Goal: Task Accomplishment & Management: Manage account settings

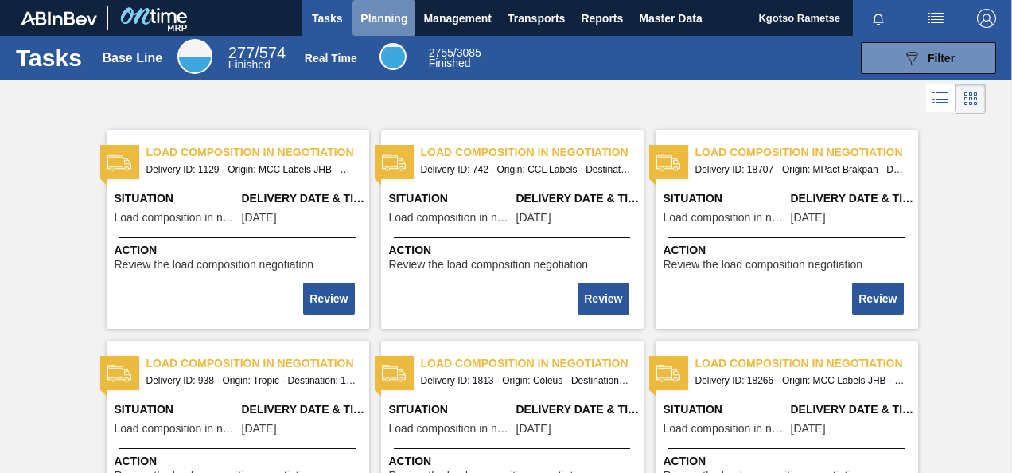
click at [409, 13] on button "Planning" at bounding box center [384, 18] width 63 height 36
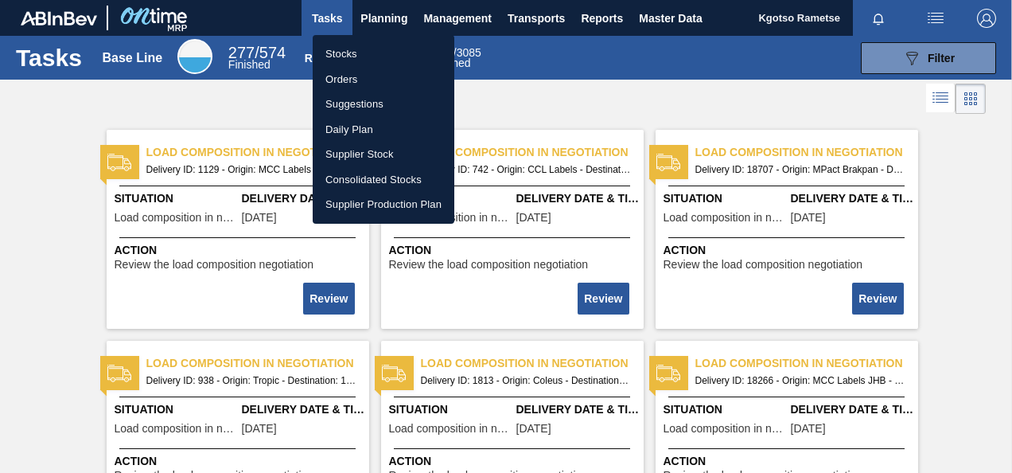
click at [361, 59] on li "Stocks" at bounding box center [384, 53] width 142 height 25
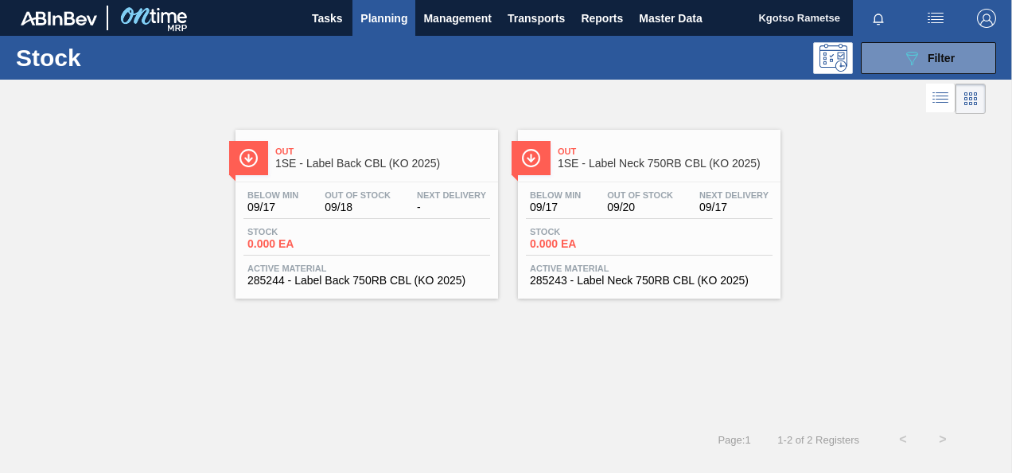
click at [390, 169] on div "Out 1SE - Label Back CBL (KO 2025)" at bounding box center [382, 158] width 215 height 36
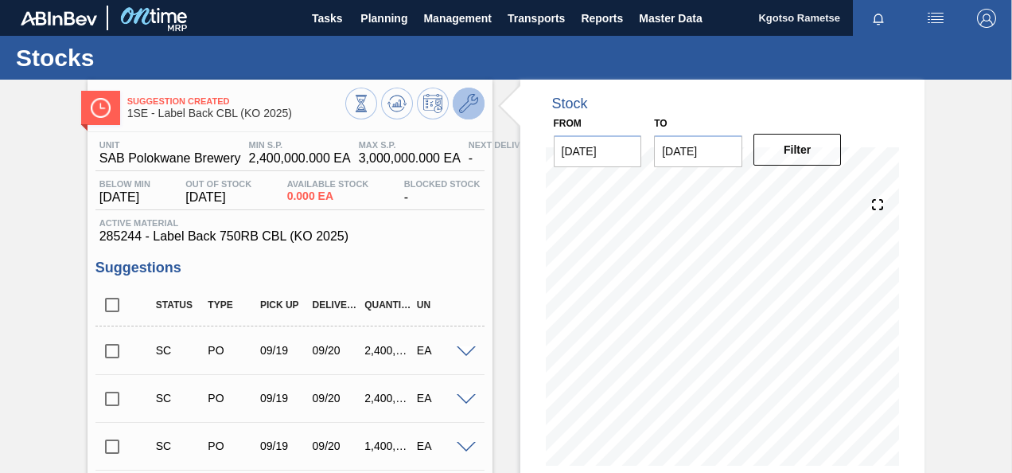
click at [472, 108] on icon at bounding box center [468, 103] width 19 height 19
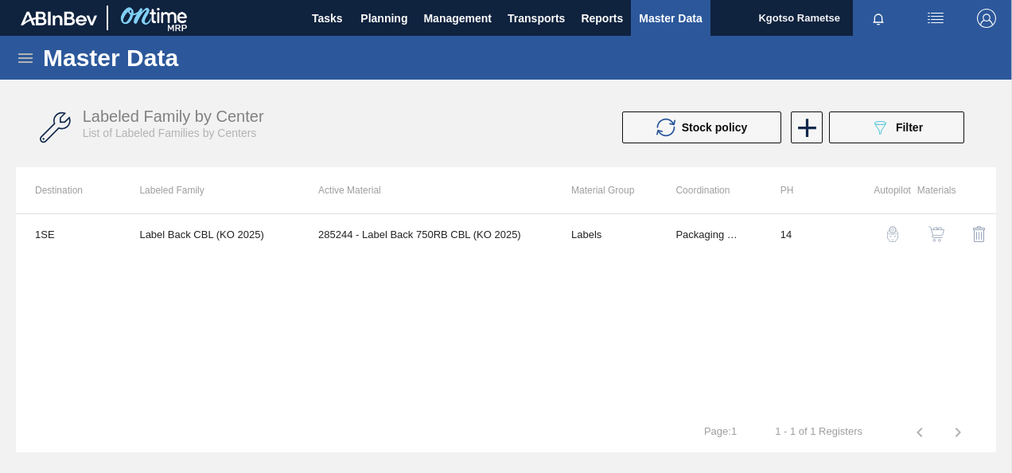
click at [936, 236] on img "button" at bounding box center [937, 234] width 16 height 16
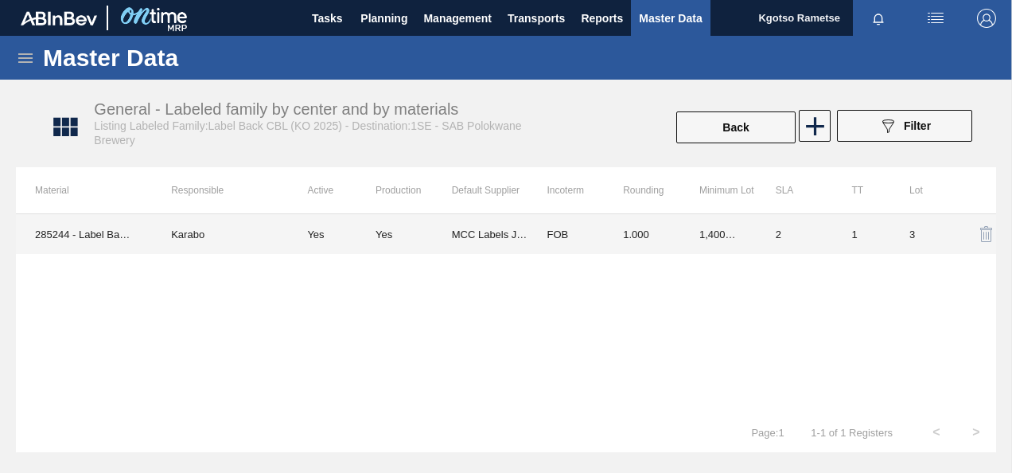
click at [688, 238] on td "1,400,000.000" at bounding box center [718, 234] width 76 height 40
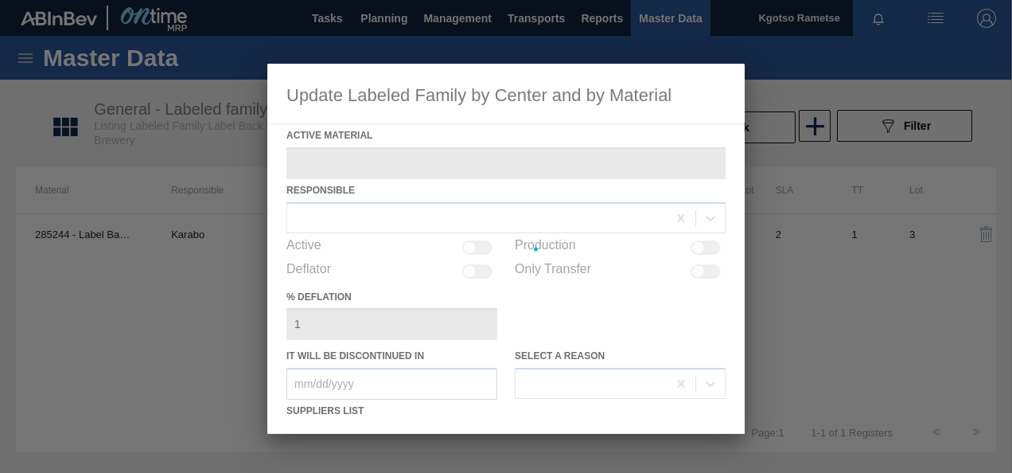
type Material "285244 - Label Back 750RB CBL (KO 2025)"
checkbox input "true"
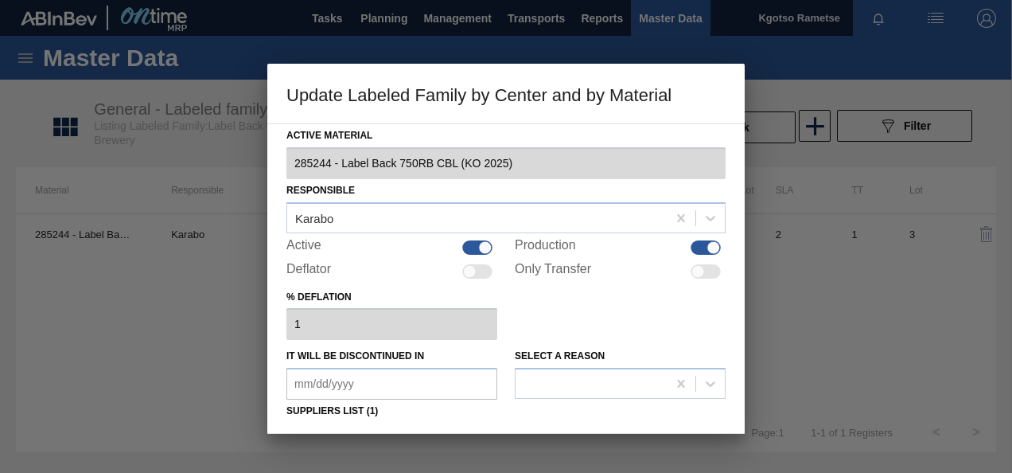
click at [582, 105] on h3 "Update Labeled Family by Center and by Material" at bounding box center [505, 94] width 477 height 60
click at [274, 115] on h3 "Update Labeled Family by Center and by Material" at bounding box center [505, 94] width 477 height 60
click at [567, 314] on div "% deflation 1" at bounding box center [505, 313] width 439 height 55
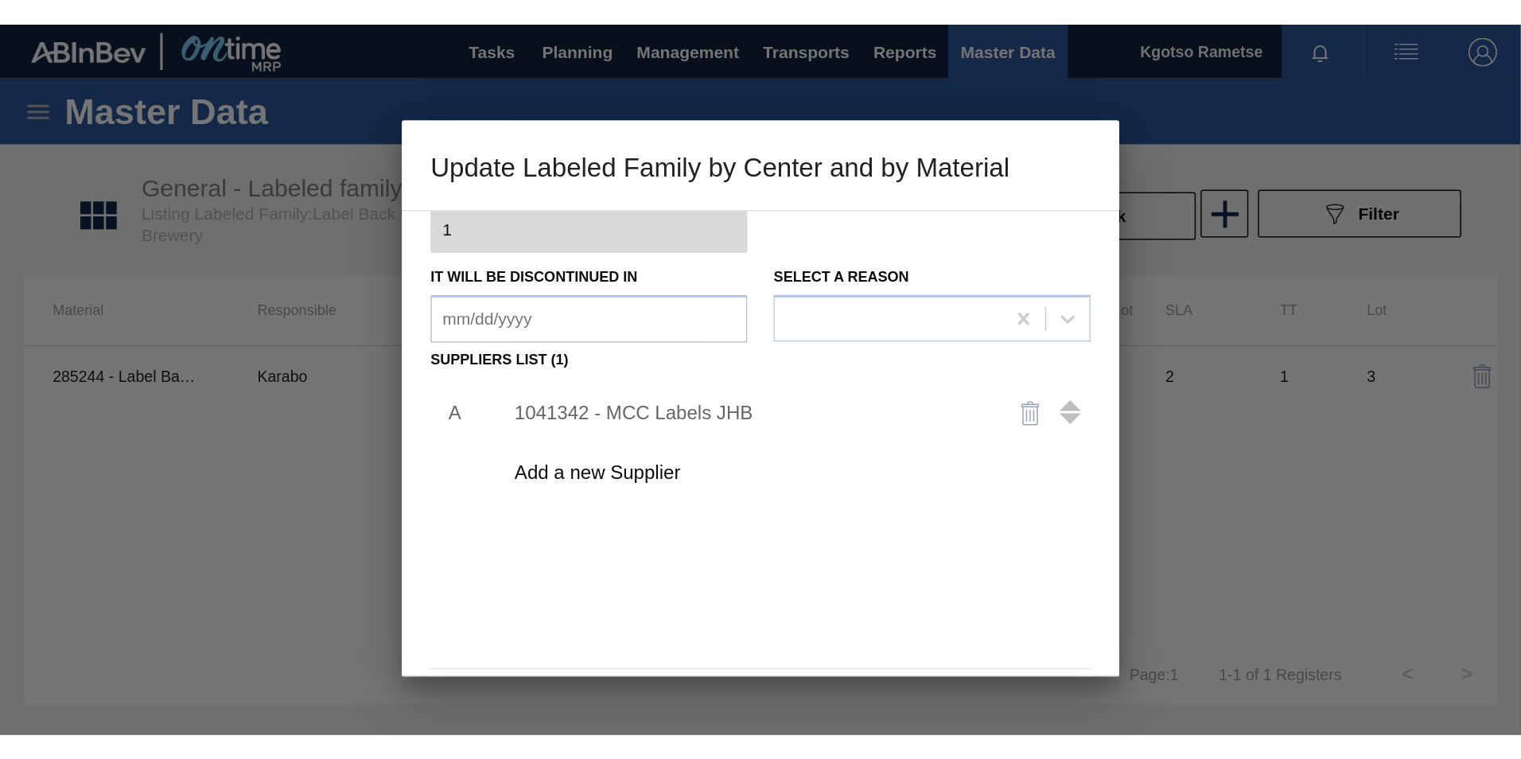
scroll to position [243, 0]
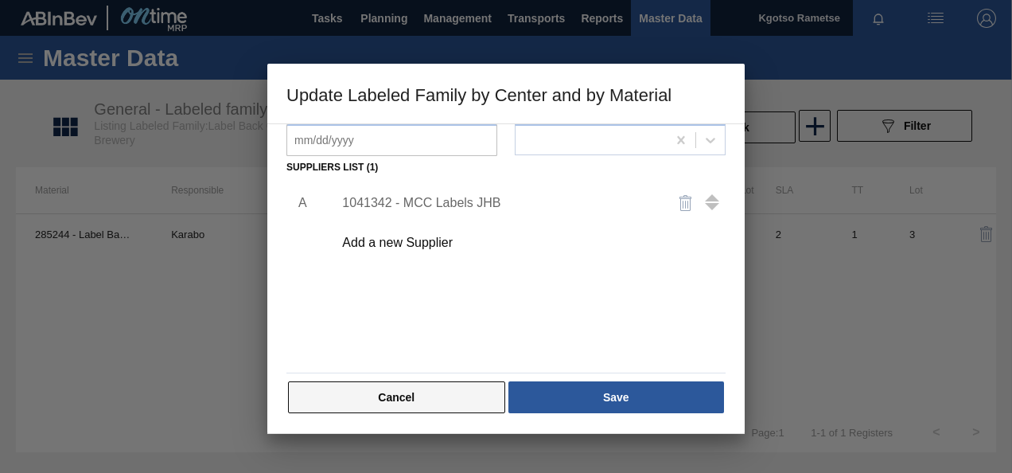
click at [377, 398] on button "Cancel" at bounding box center [396, 397] width 217 height 32
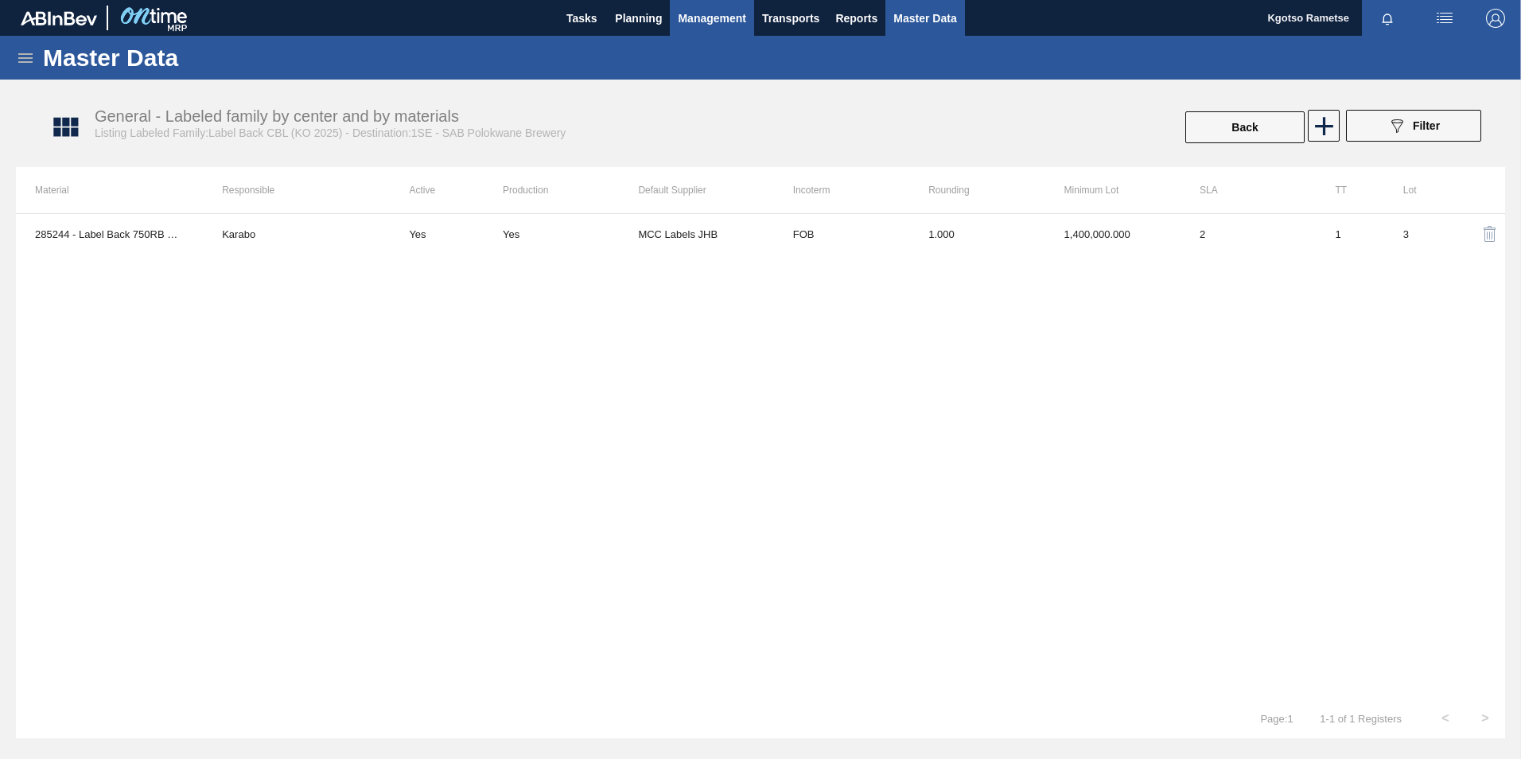
click at [696, 21] on span "Management" at bounding box center [712, 18] width 68 height 19
click at [637, 29] on div at bounding box center [760, 379] width 1521 height 759
click at [631, 19] on span "Planning" at bounding box center [638, 18] width 47 height 19
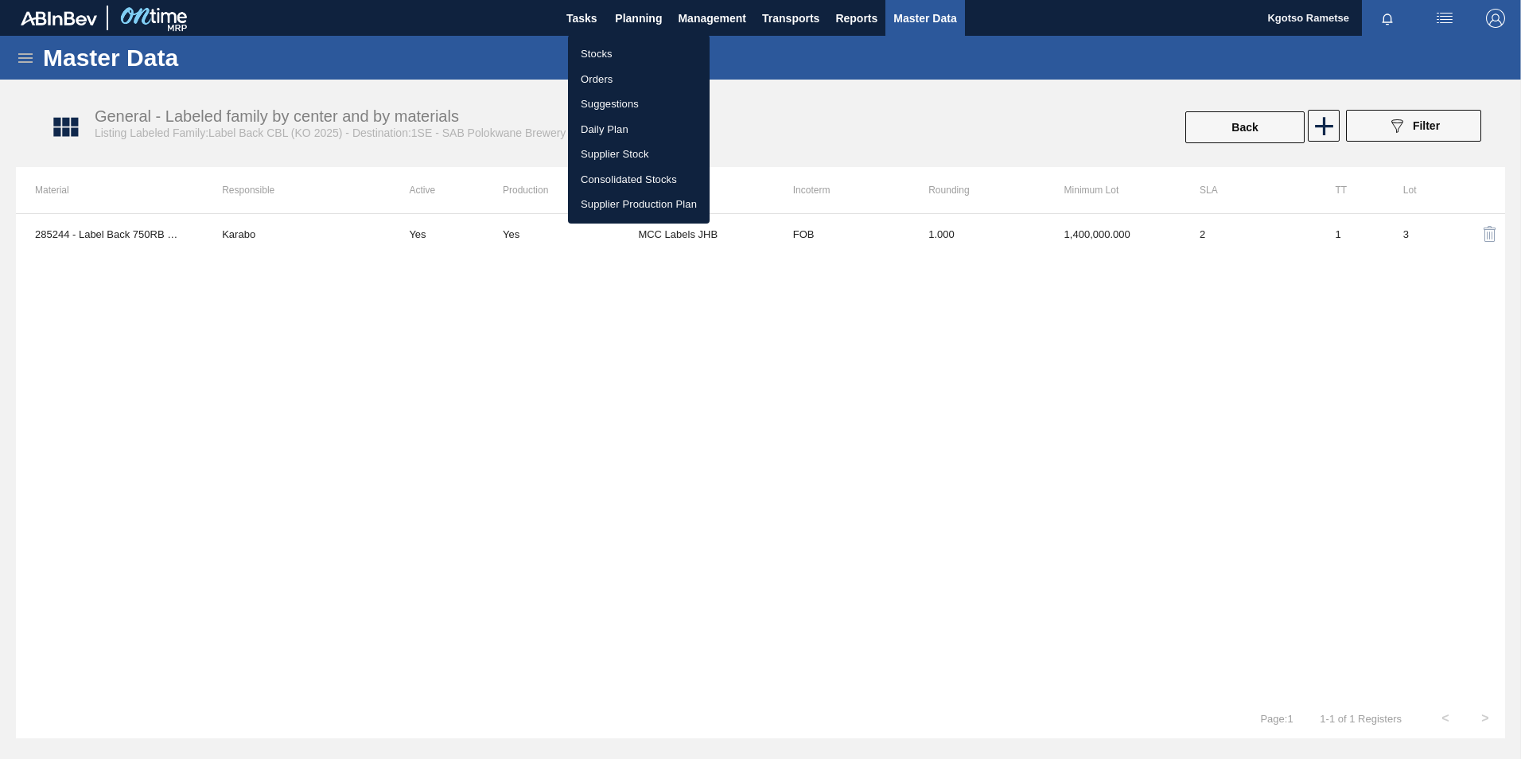
click at [594, 55] on li "Stocks" at bounding box center [639, 53] width 142 height 25
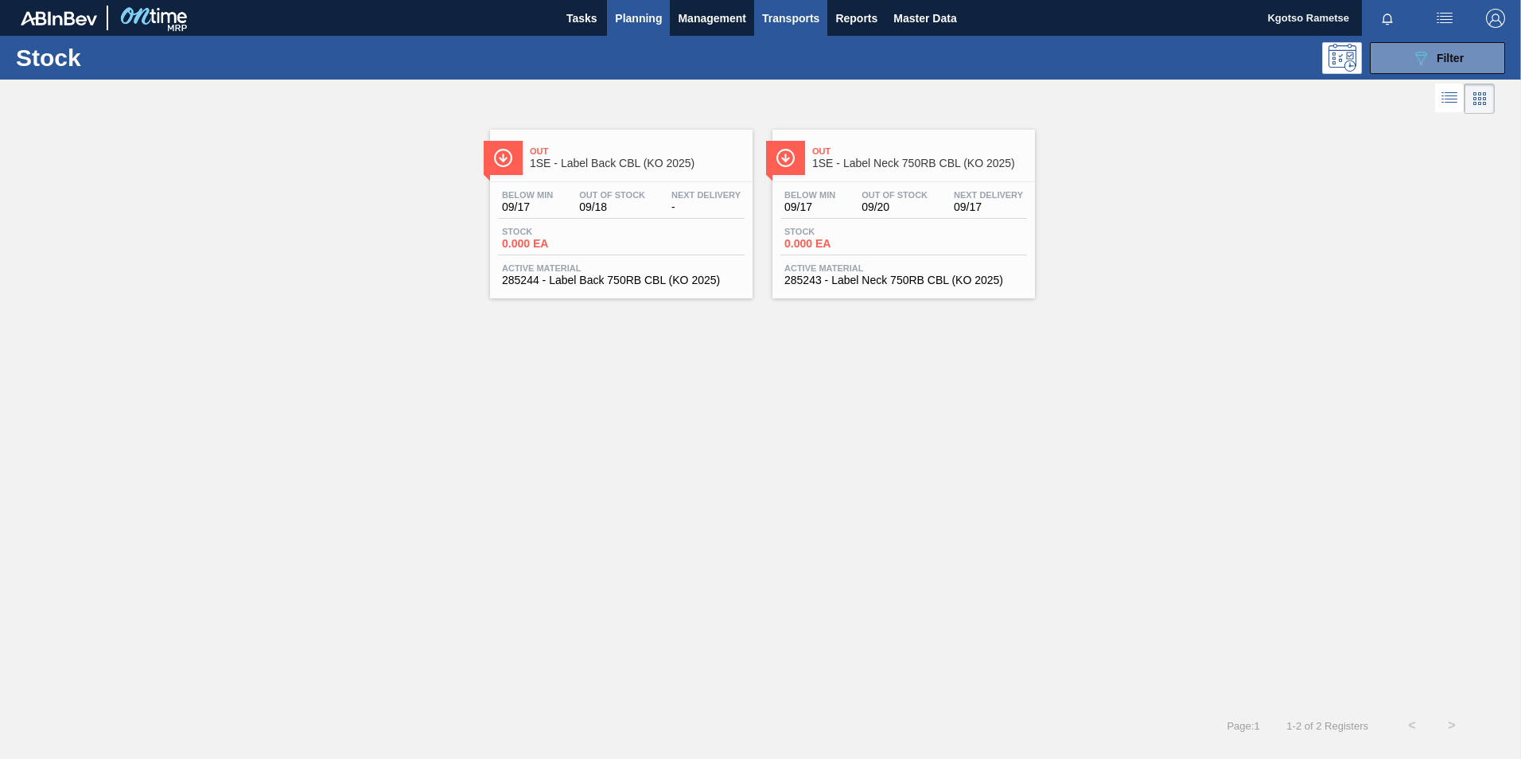
click at [783, 13] on span "Transports" at bounding box center [790, 18] width 57 height 19
click at [859, 18] on div at bounding box center [760, 379] width 1521 height 759
click at [859, 18] on span "Reports" at bounding box center [857, 18] width 42 height 19
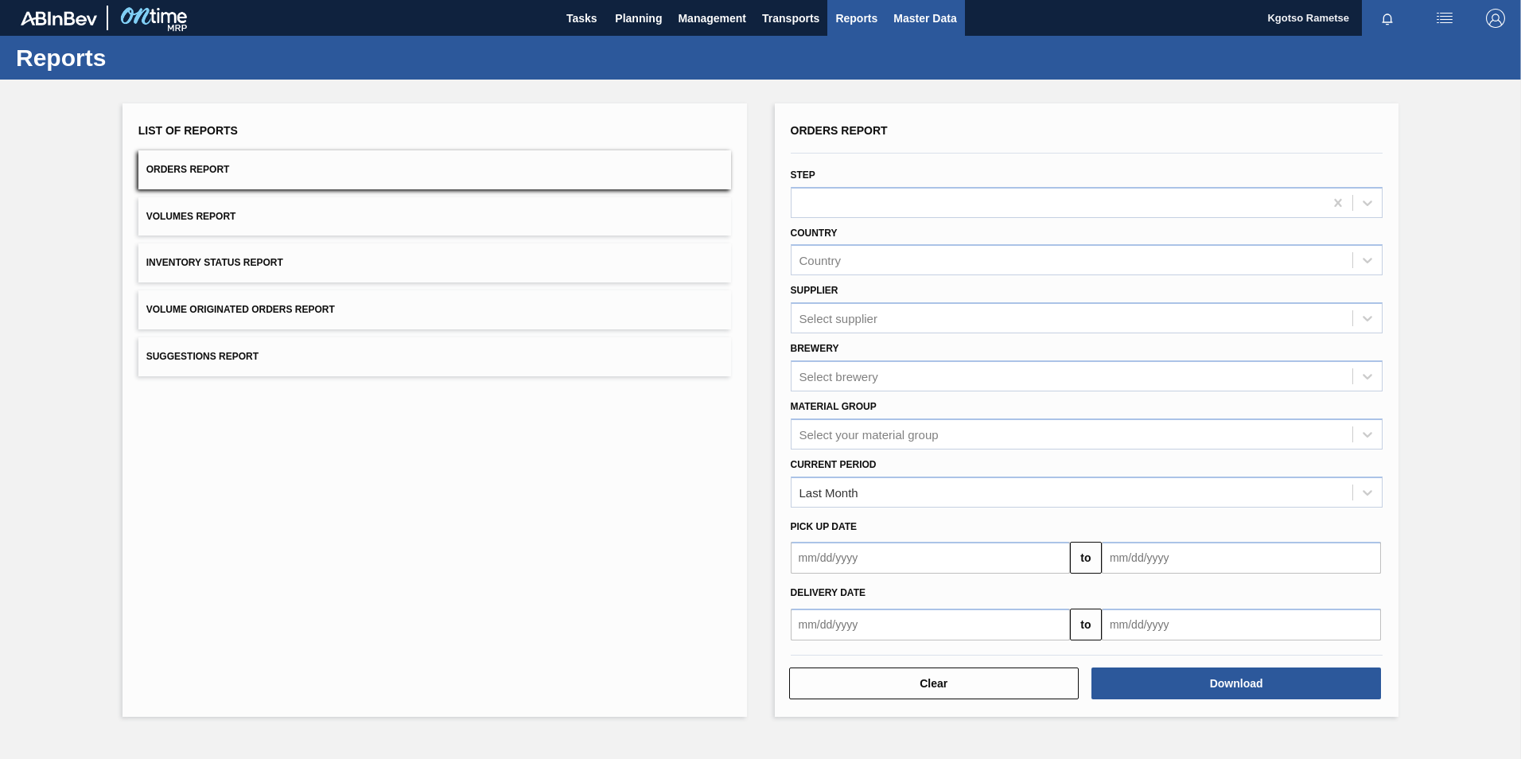
click at [924, 10] on span "Master Data" at bounding box center [925, 18] width 63 height 19
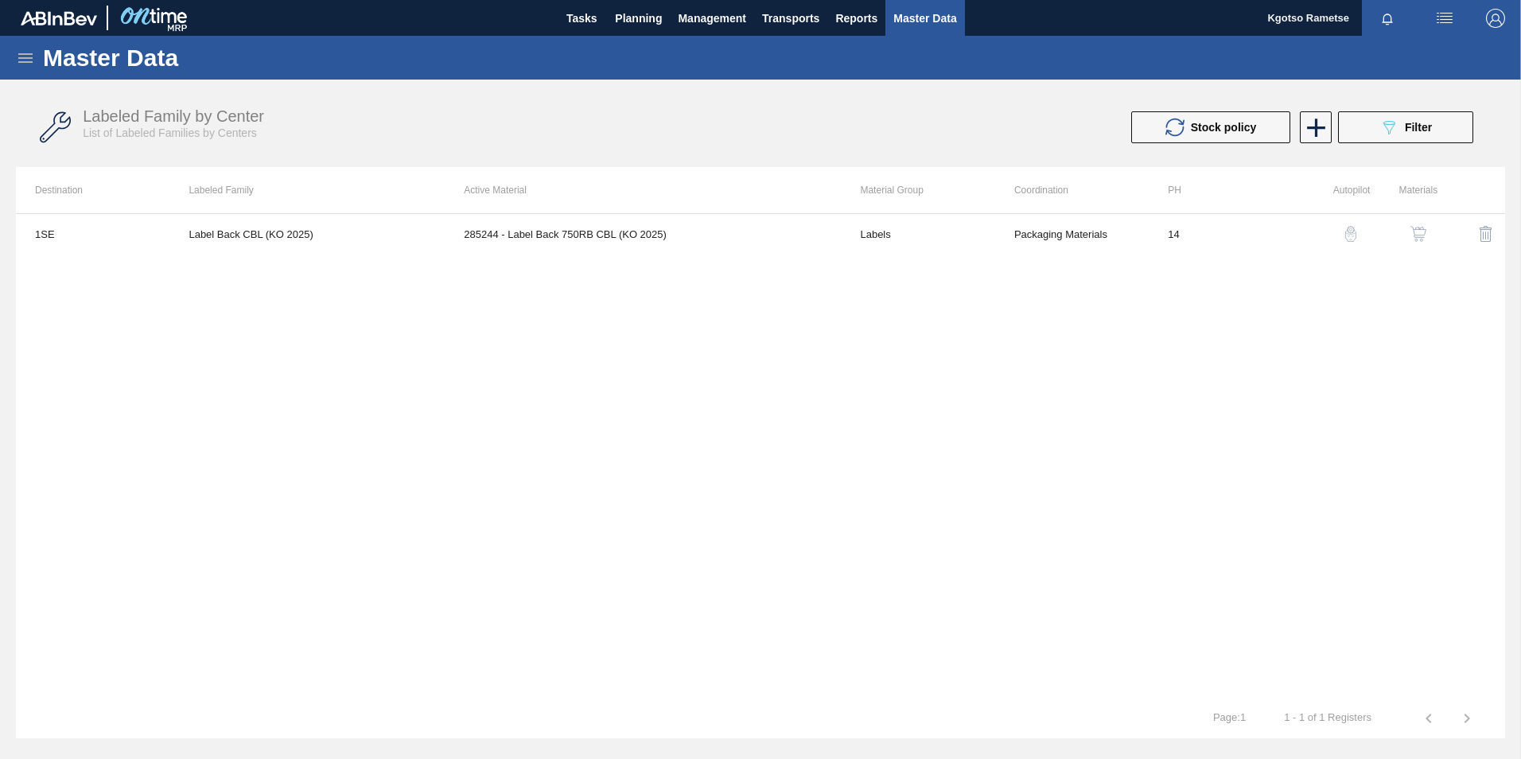
click at [31, 55] on icon at bounding box center [25, 58] width 19 height 19
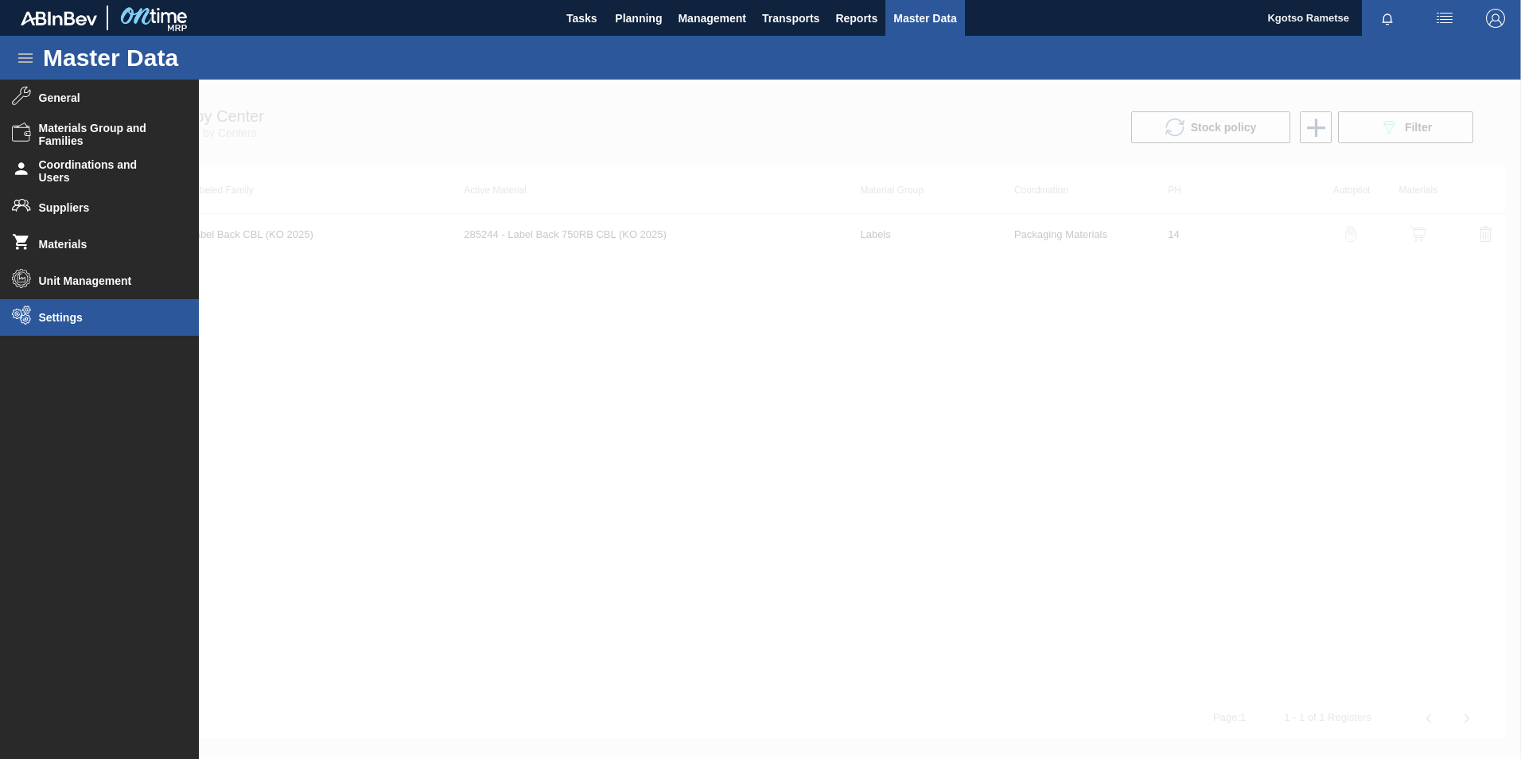
click at [47, 315] on span "Settings" at bounding box center [104, 317] width 131 height 13
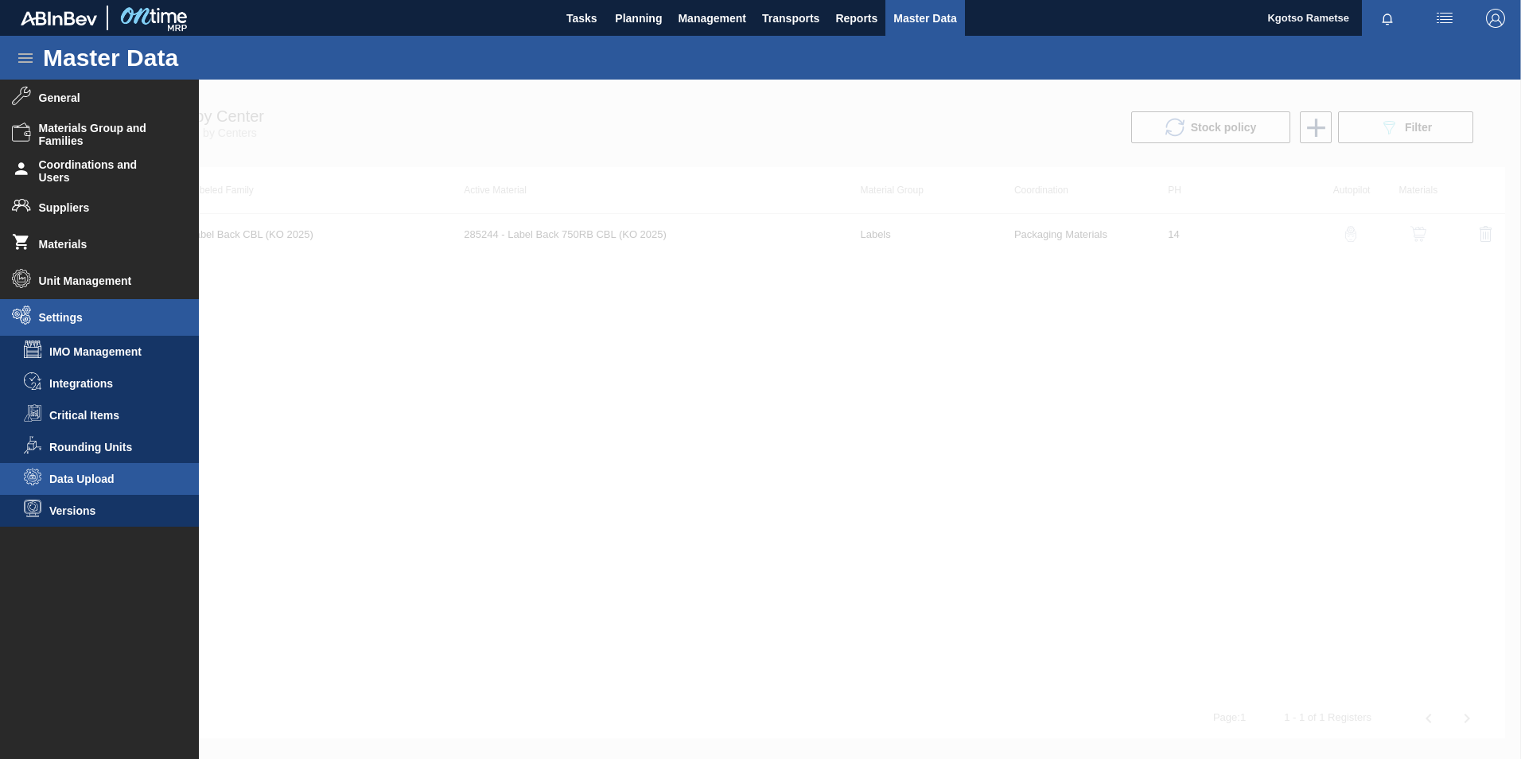
click at [86, 472] on span "Data Upload" at bounding box center [110, 479] width 123 height 13
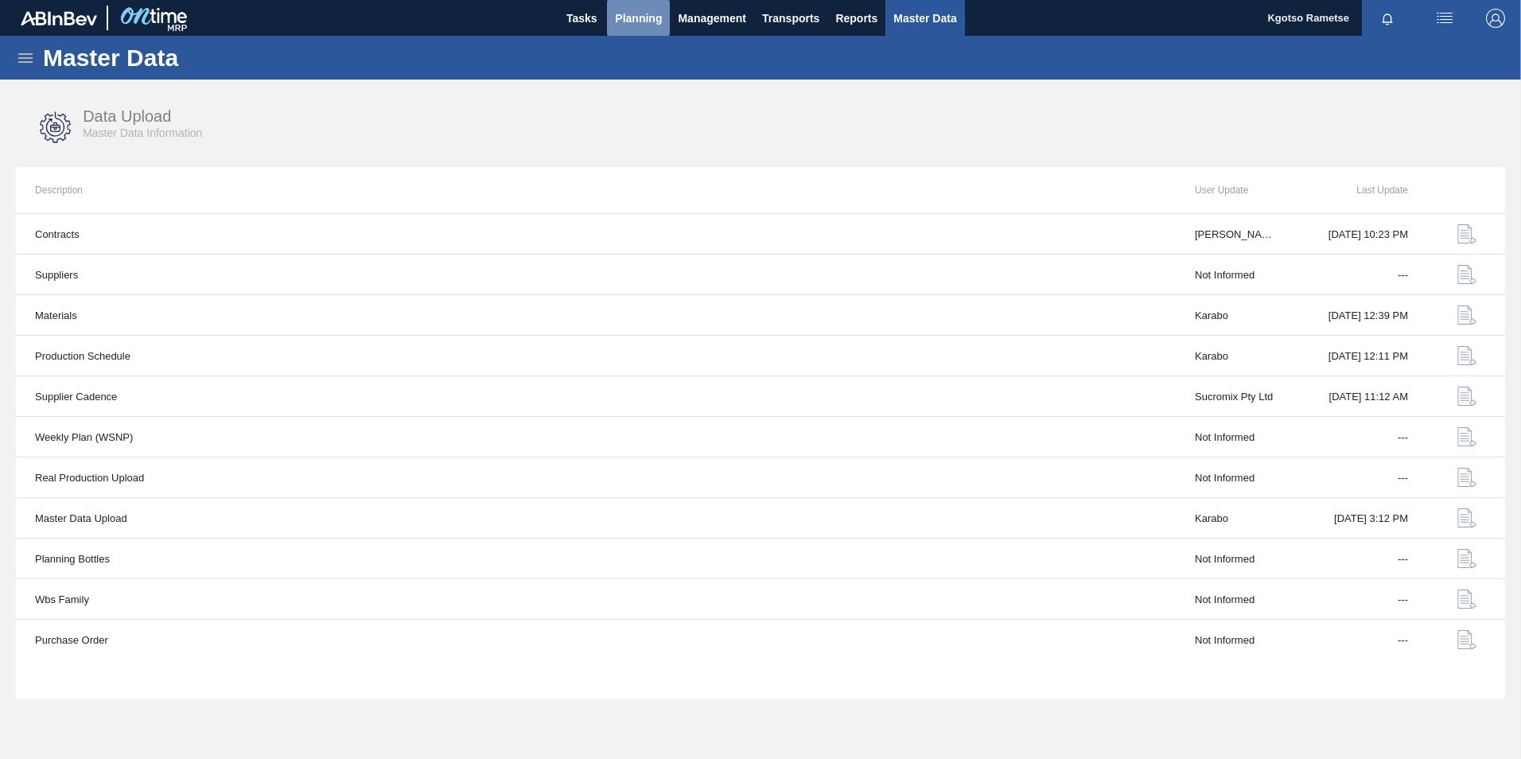
click at [645, 19] on span "Planning" at bounding box center [638, 18] width 47 height 19
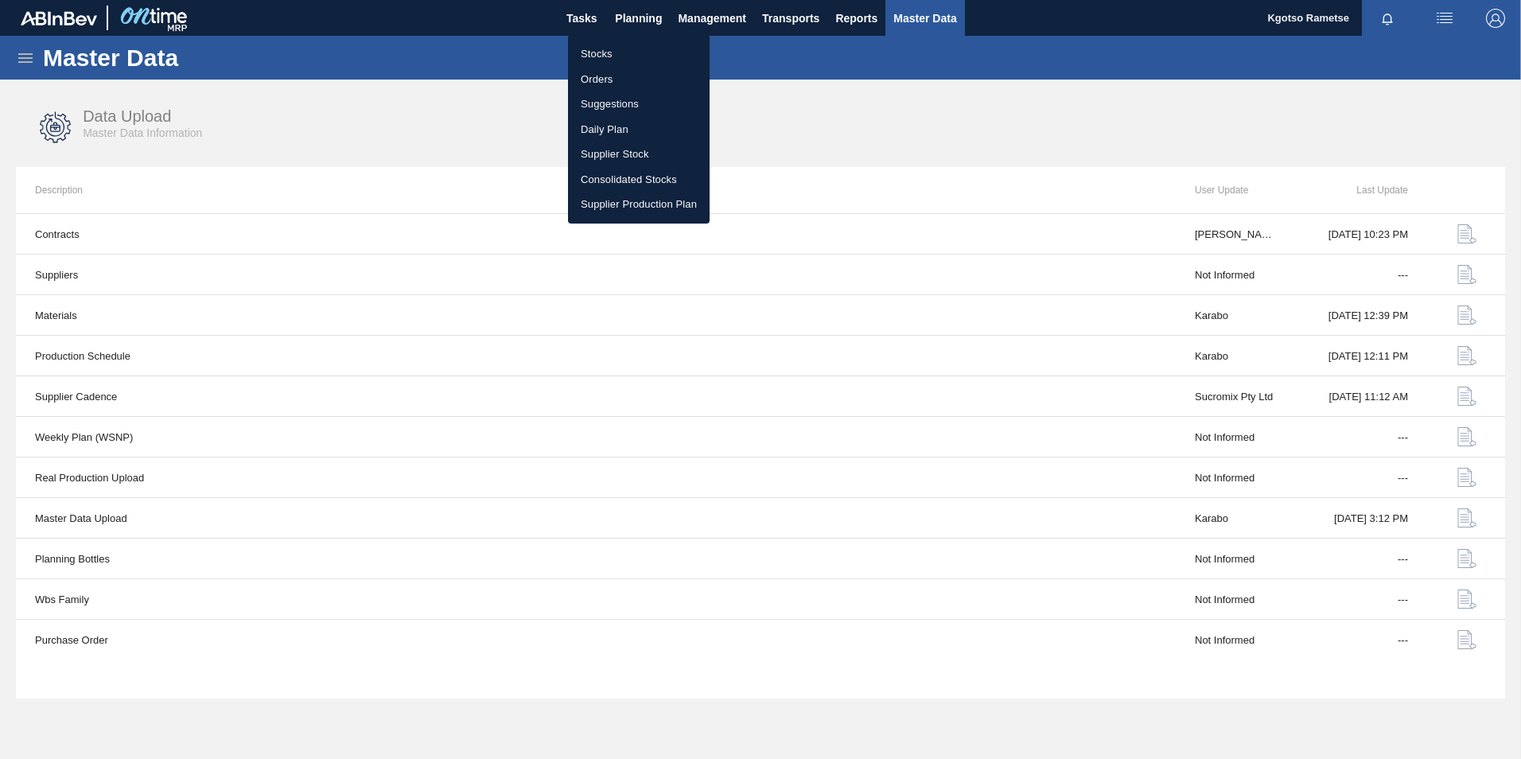
click at [607, 49] on li "Stocks" at bounding box center [639, 53] width 142 height 25
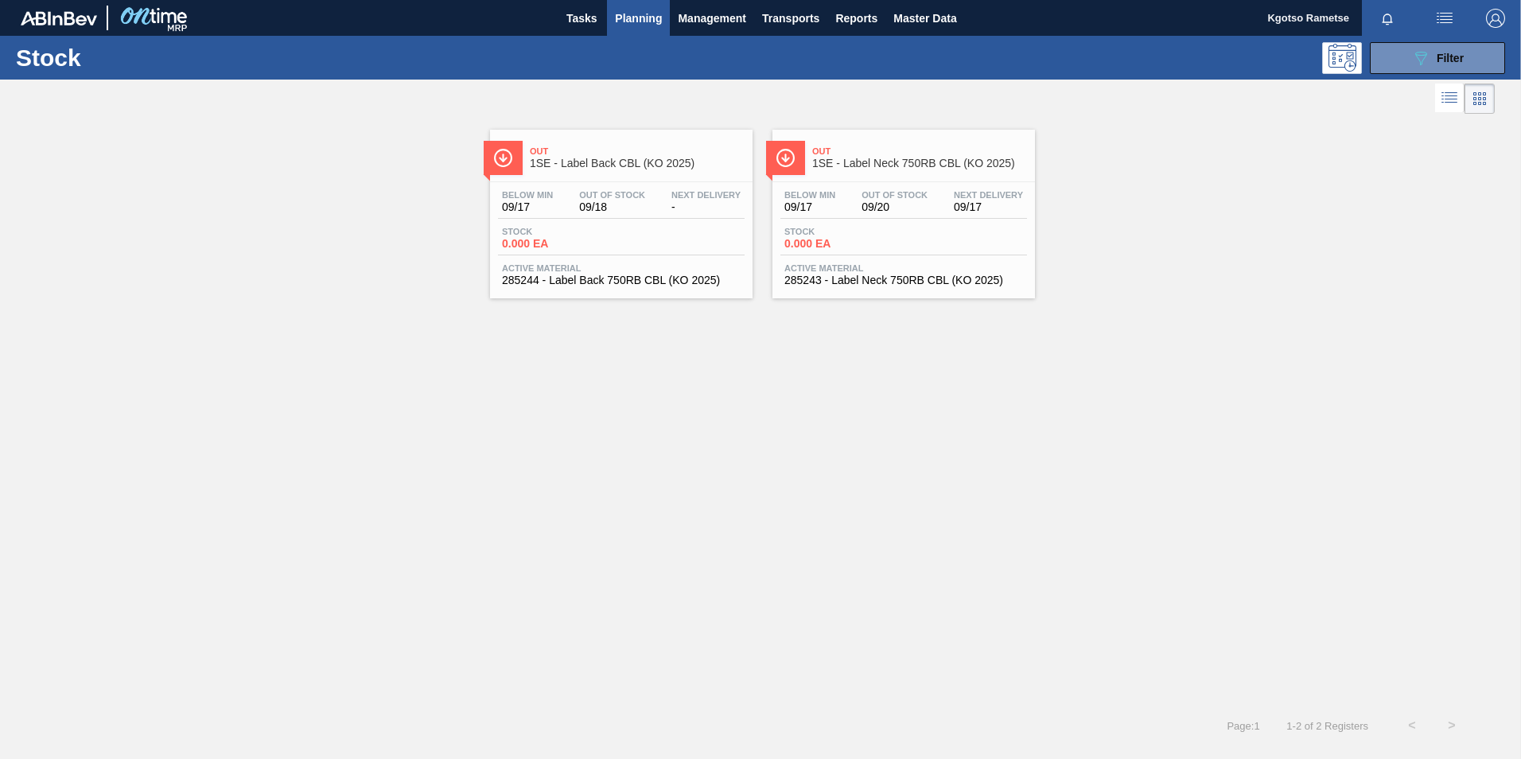
click at [588, 176] on div "Out 1SE - Label Back CBL (KO 2025) Below Min 09/17 Out Of Stock 09/18 Next Deli…" at bounding box center [621, 214] width 263 height 169
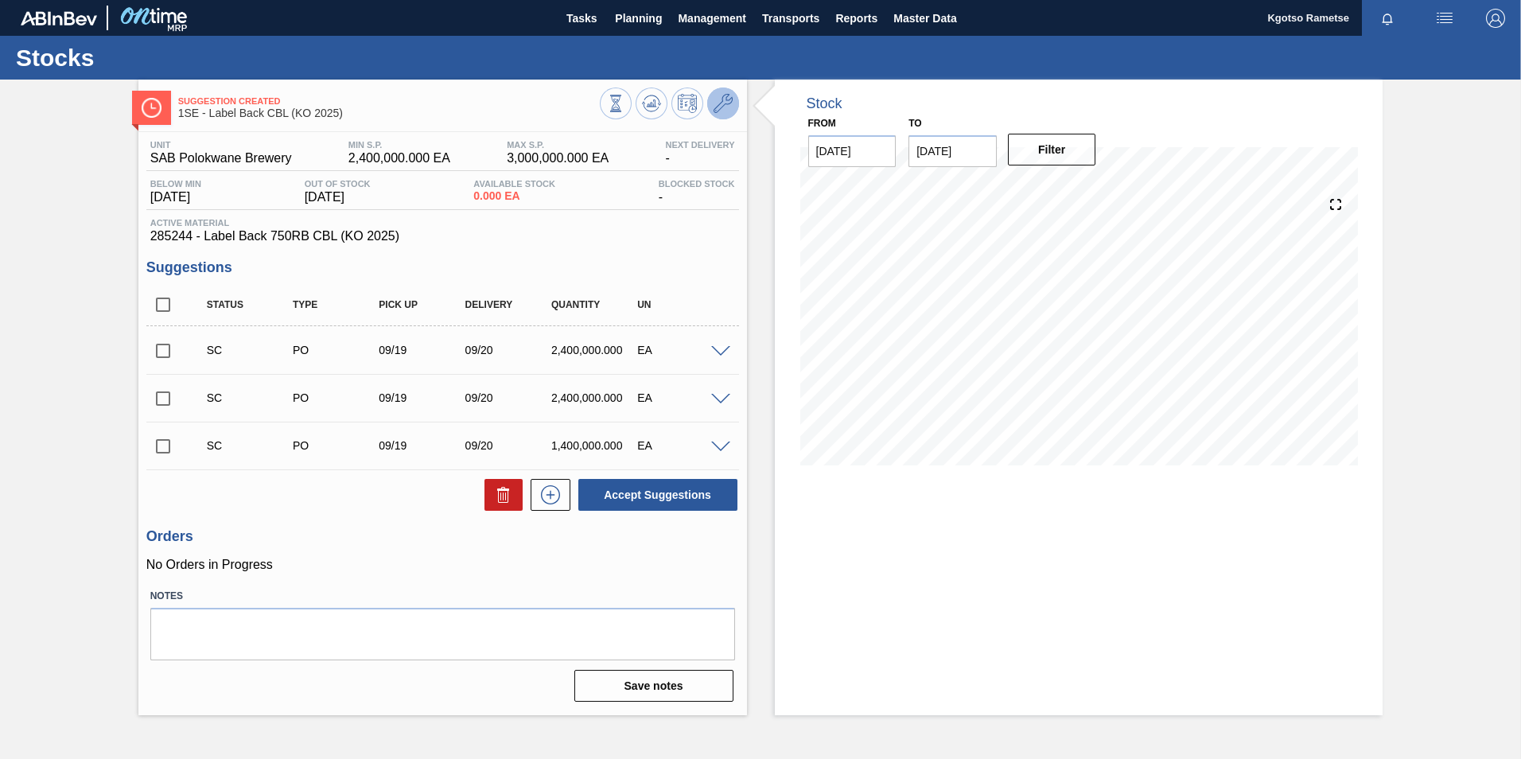
click at [723, 107] on icon at bounding box center [723, 103] width 19 height 19
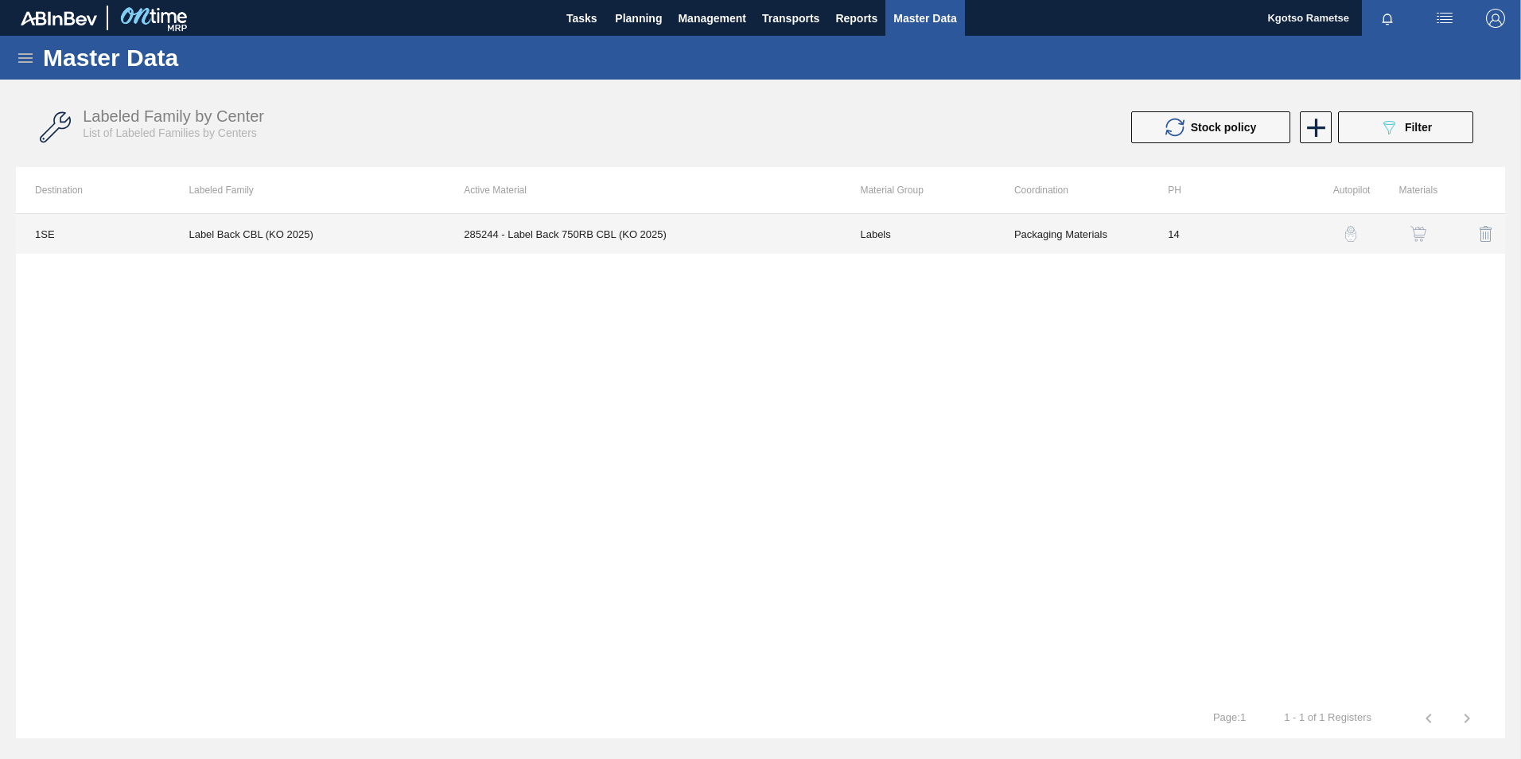
click at [747, 239] on td "285244 - Label Back 750RB CBL (KO 2025)" at bounding box center [643, 234] width 396 height 40
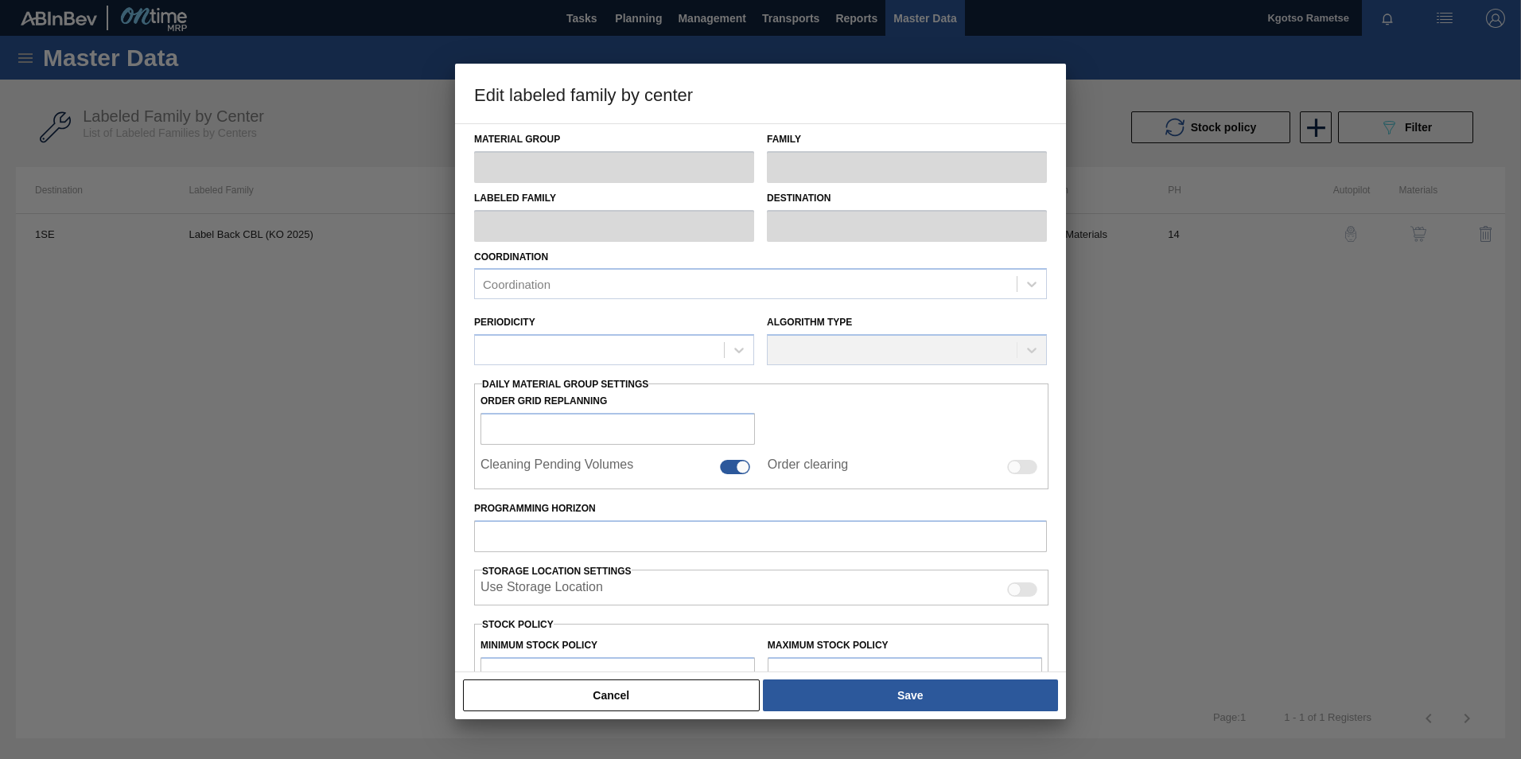
type input "Labels"
type input "750RB"
type input "Label Back CBL (KO 2025)"
type input "1SE - SAB Polokwane Brewery"
type input "14"
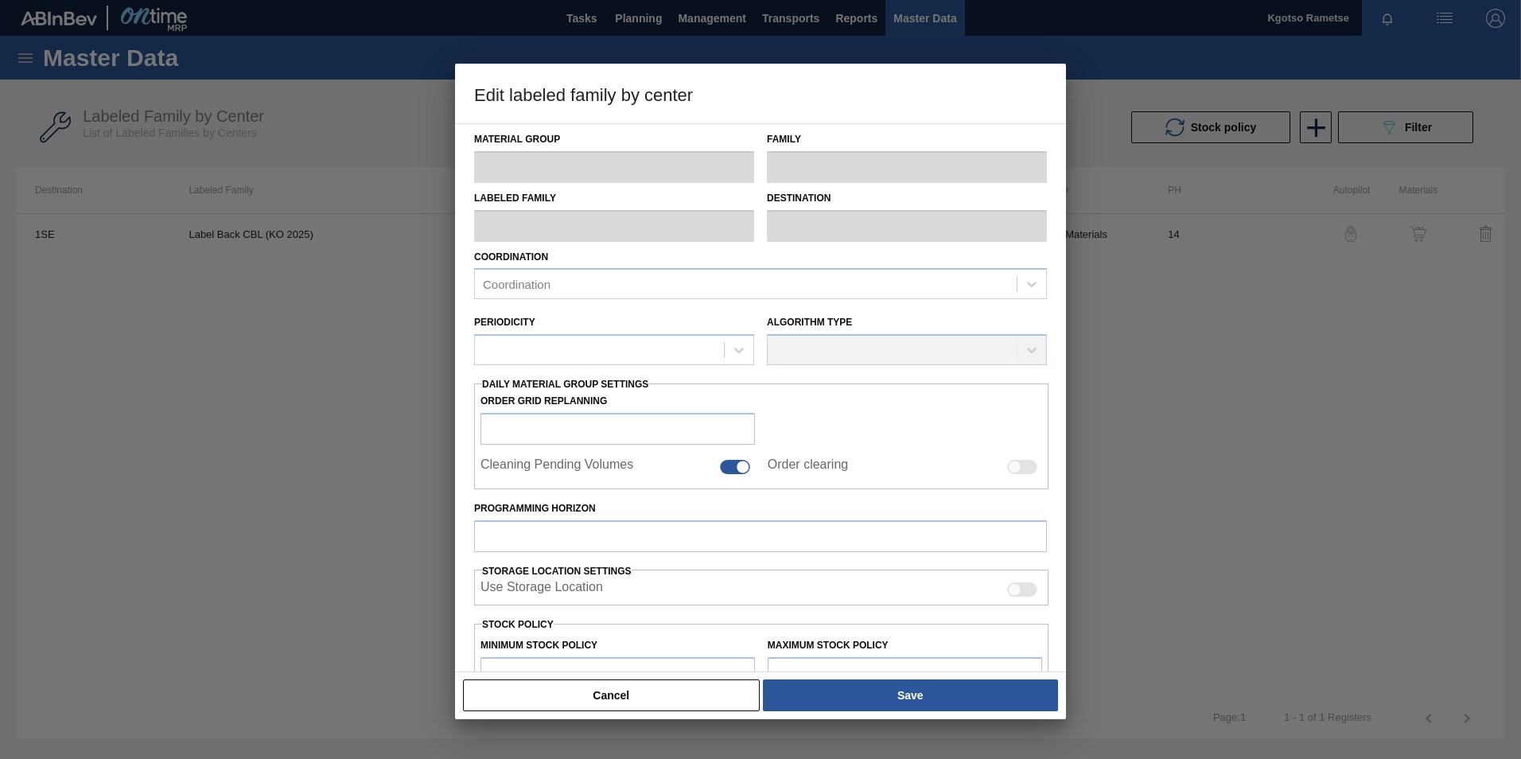
type input "2,400,000"
type input "3,000,000"
type input "0"
type input "2,400,000.000"
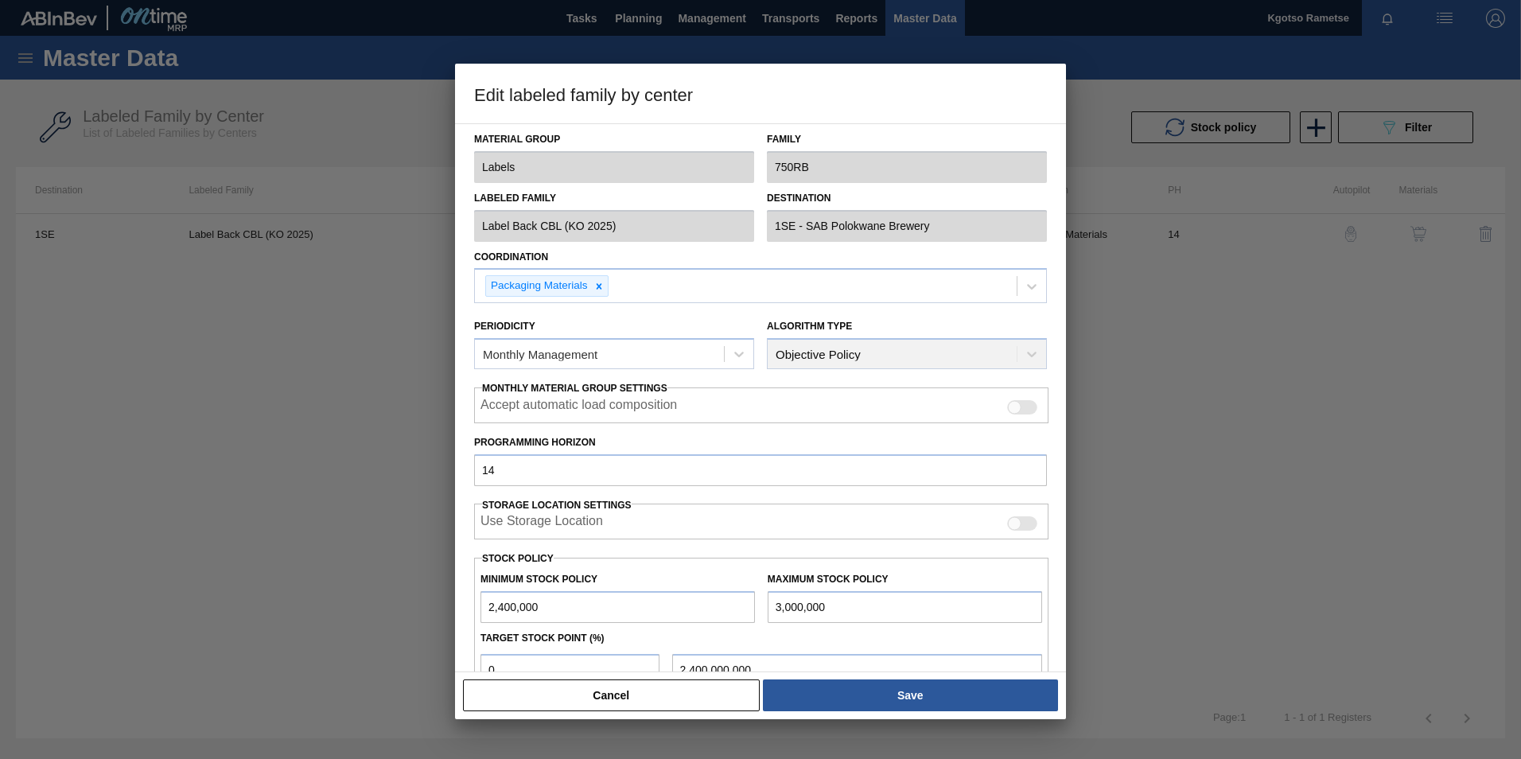
click at [765, 434] on label "Programming Horizon" at bounding box center [760, 442] width 573 height 23
click at [765, 454] on input "14" at bounding box center [760, 470] width 573 height 32
drag, startPoint x: 504, startPoint y: 463, endPoint x: 302, endPoint y: 432, distance: 204.5
click at [302, 432] on div "Edit labeled family by center Material Group Labels Family 750RB Labeled Family…" at bounding box center [760, 379] width 1521 height 759
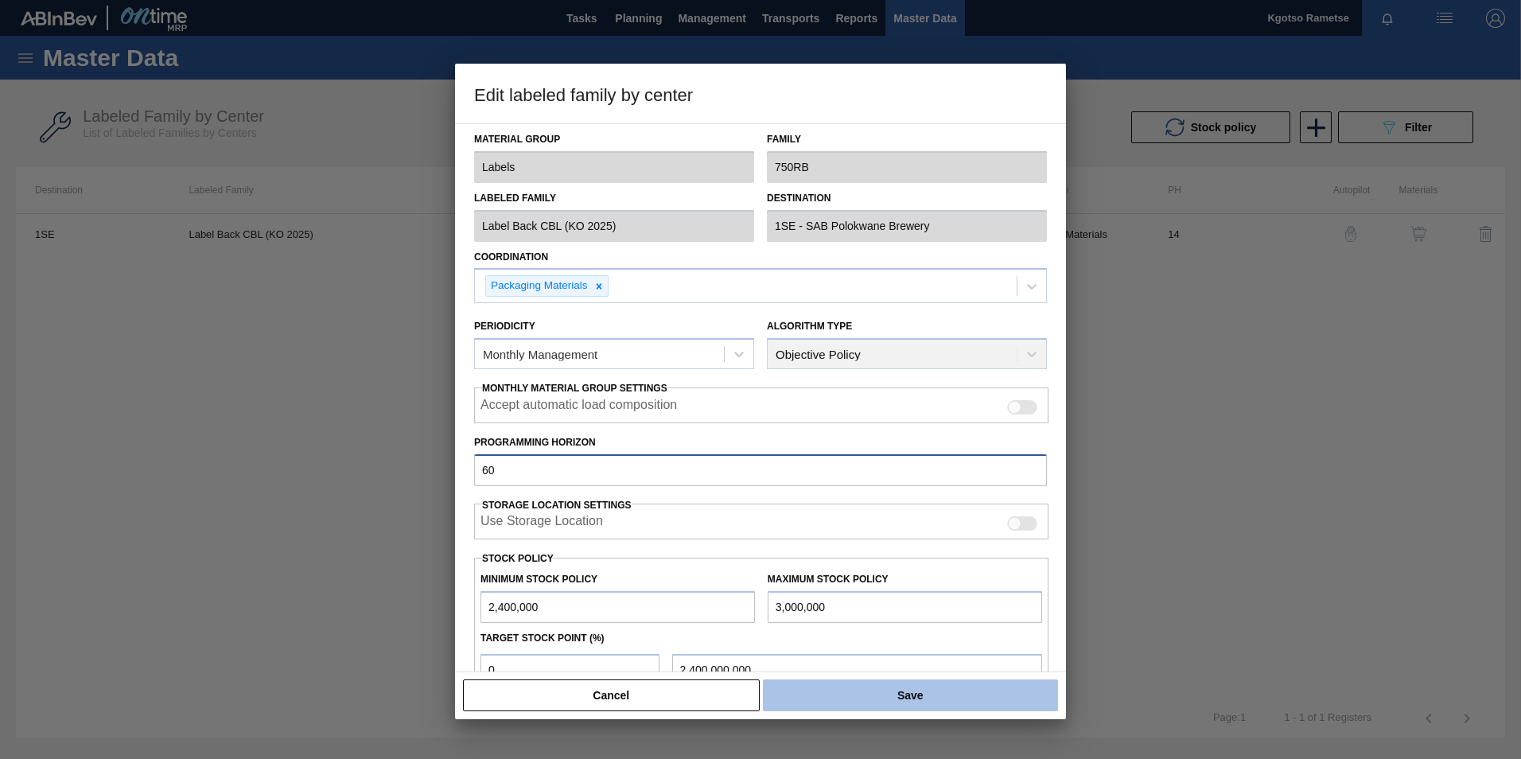
type input "60"
click at [965, 472] on button "Save" at bounding box center [910, 696] width 295 height 32
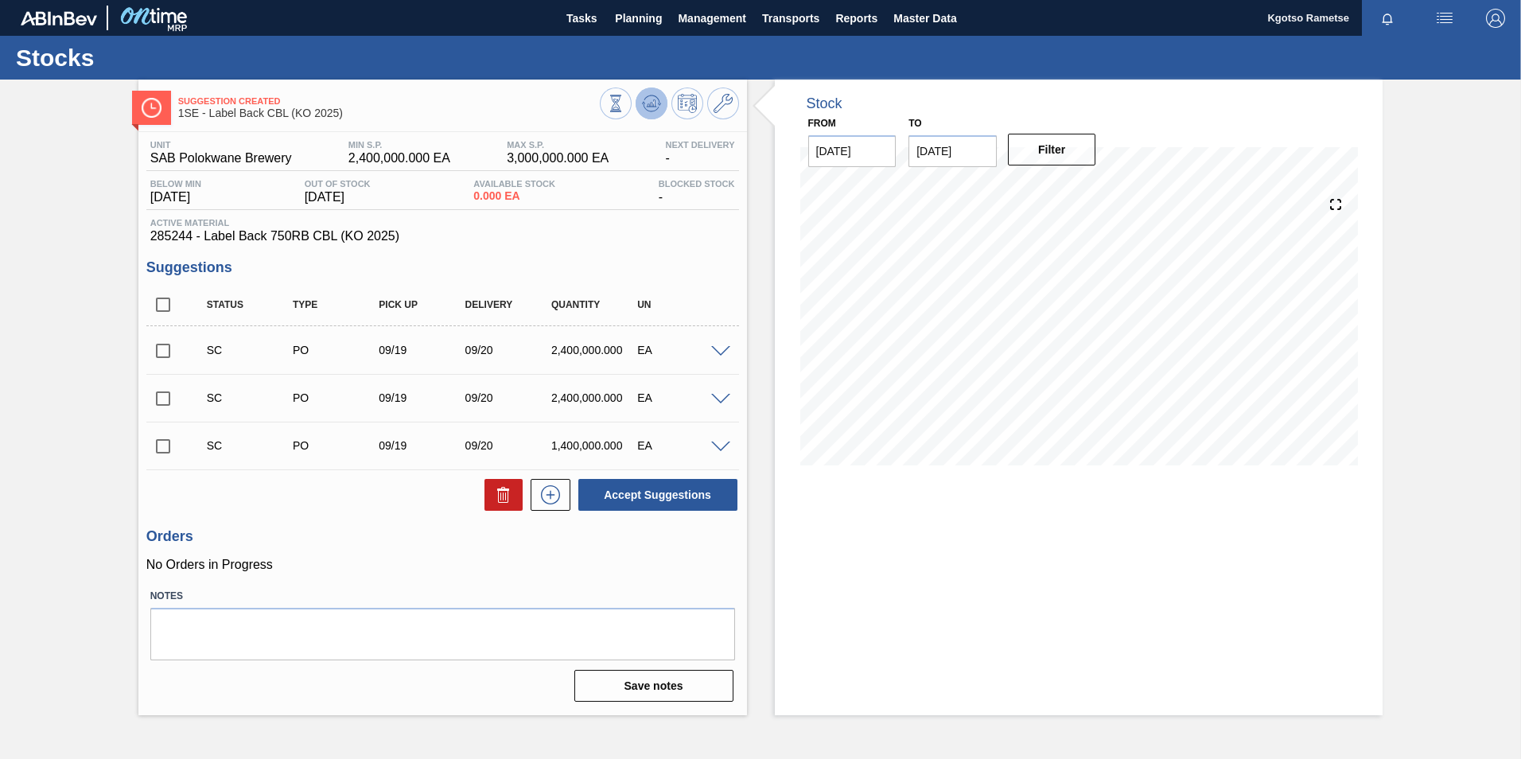
click at [637, 99] on button at bounding box center [652, 104] width 32 height 32
click at [642, 10] on span "Planning" at bounding box center [638, 18] width 47 height 19
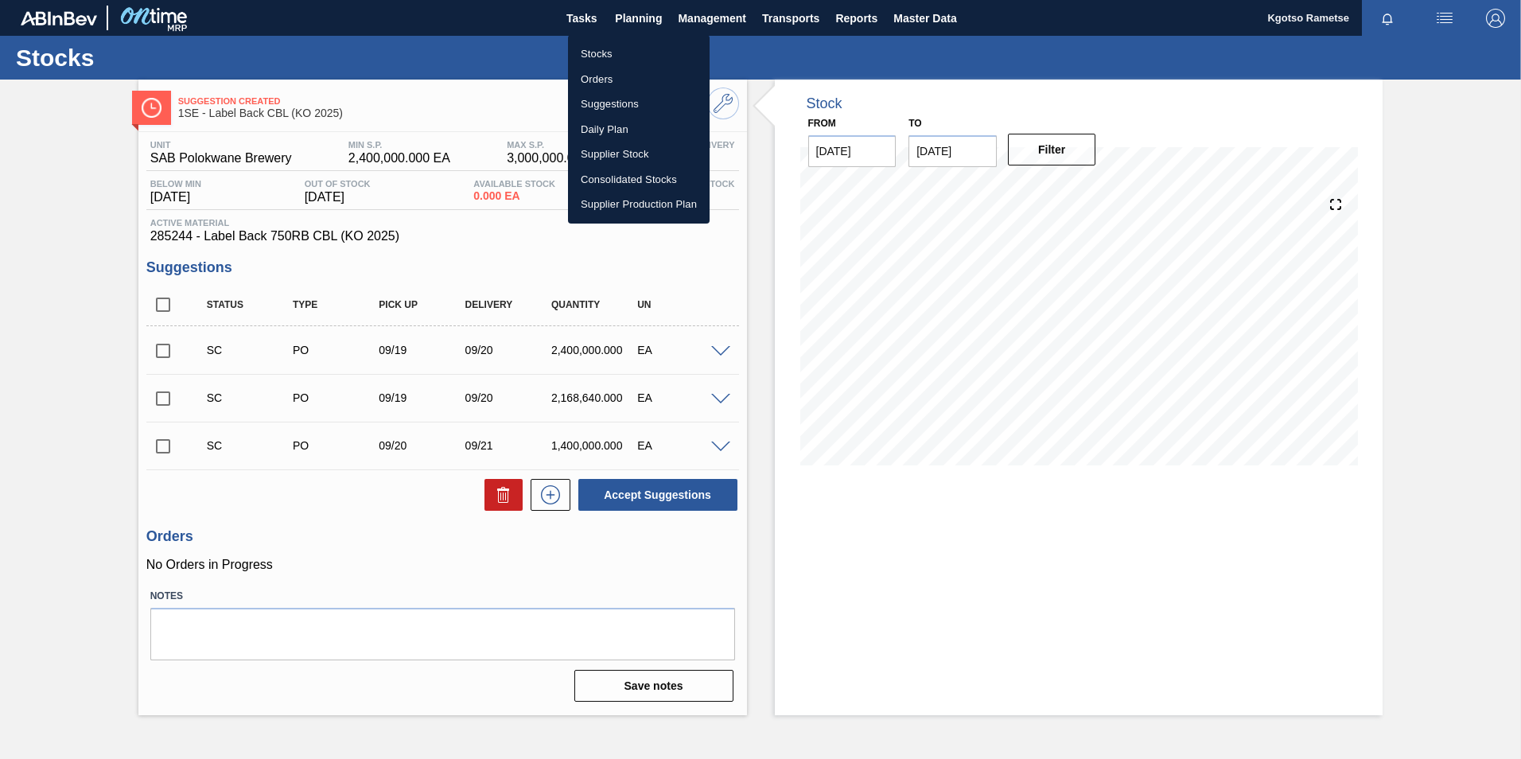
click at [621, 49] on li "Stocks" at bounding box center [639, 53] width 142 height 25
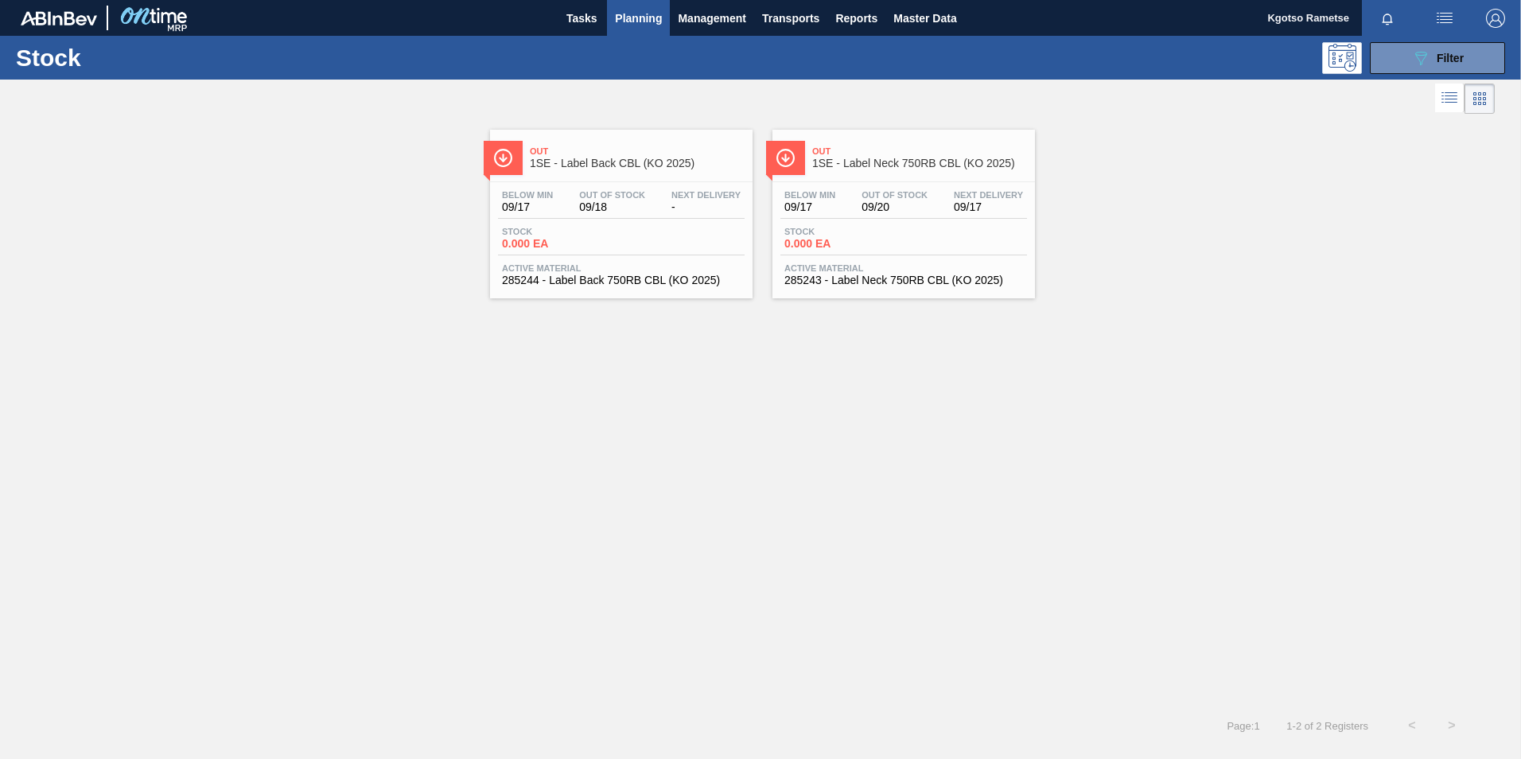
click at [866, 233] on span "Stock" at bounding box center [840, 232] width 111 height 10
